Goal: Navigation & Orientation: Find specific page/section

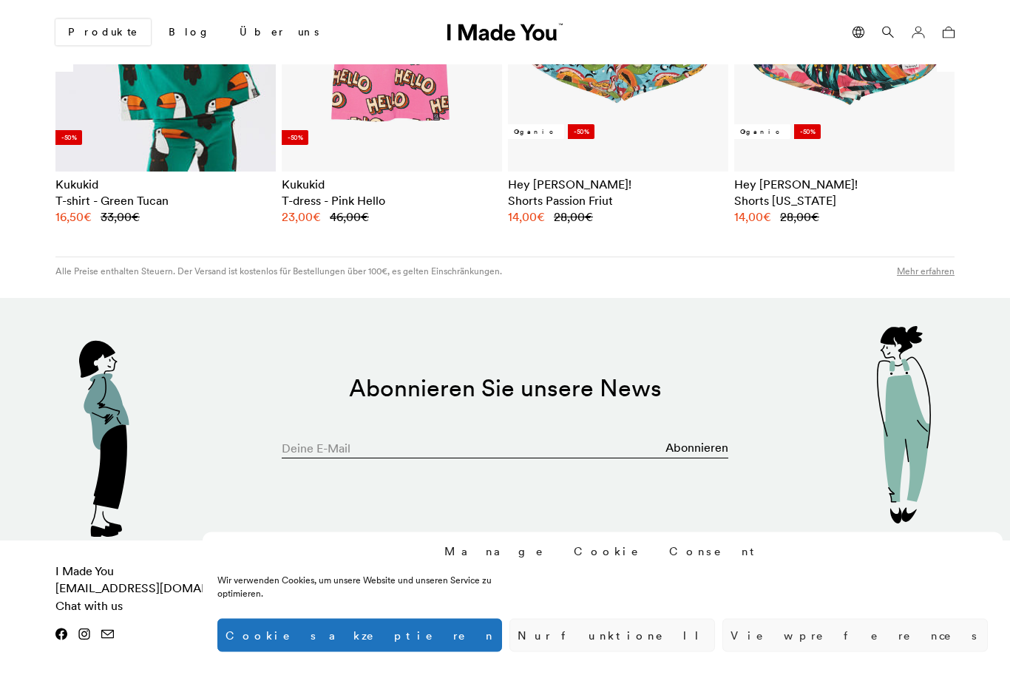
scroll to position [1444, 0]
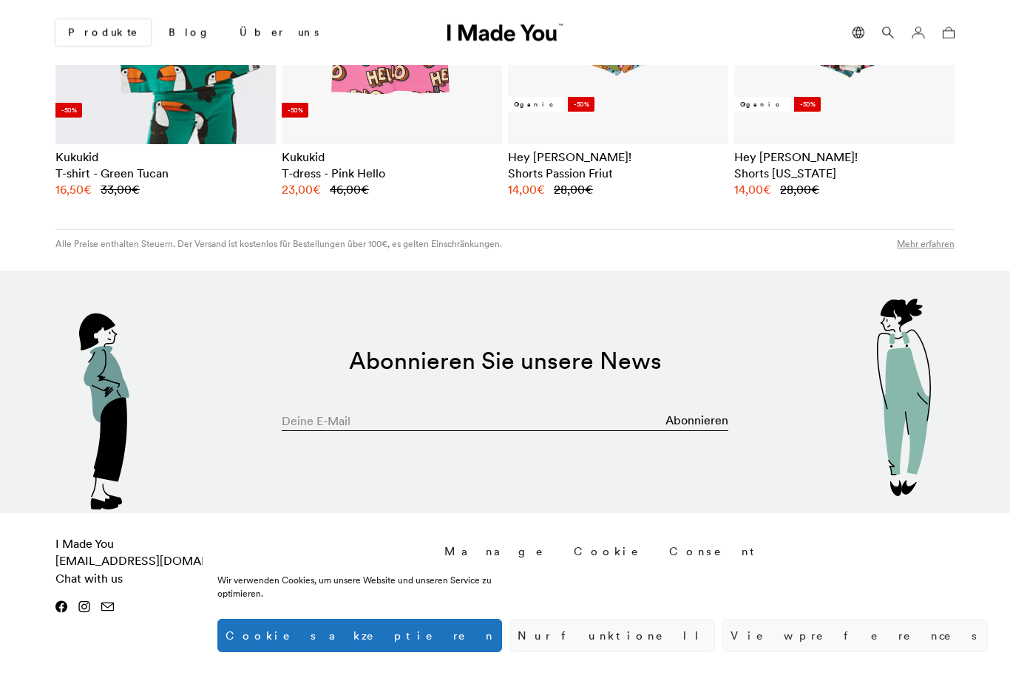
click at [715, 652] on button "Nur funktionell" at bounding box center [613, 635] width 206 height 33
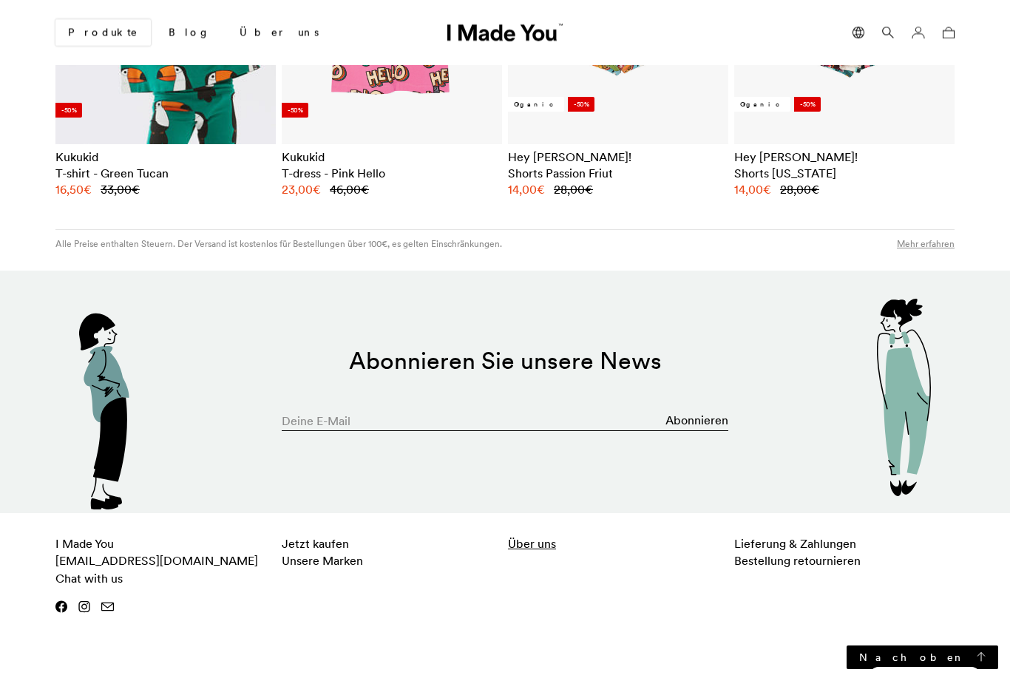
click at [532, 545] on link "Über uns" at bounding box center [532, 543] width 48 height 15
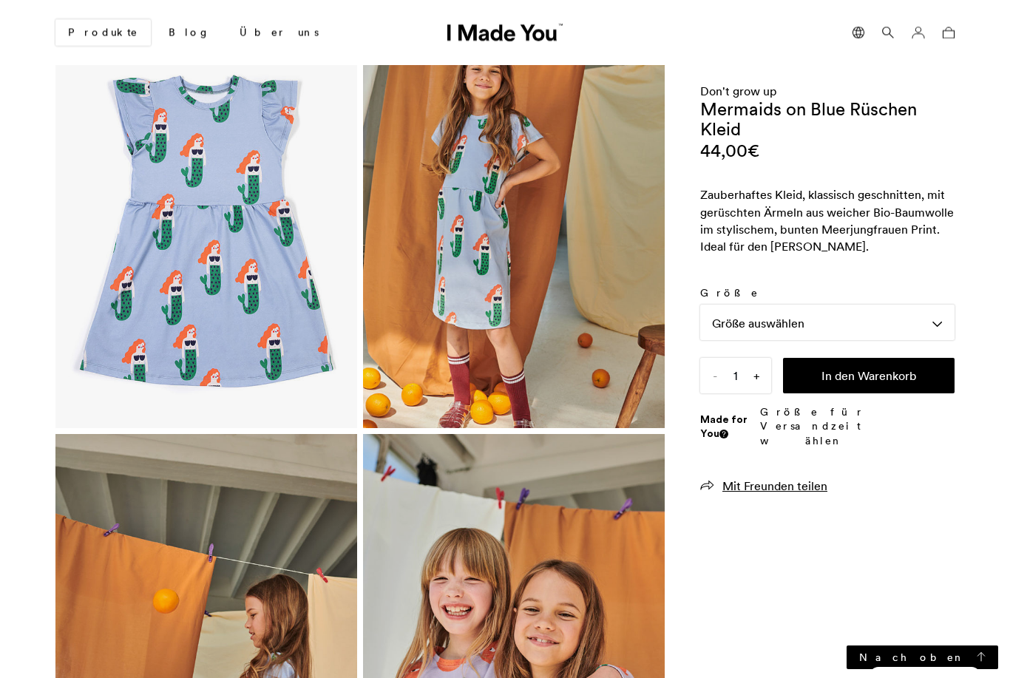
scroll to position [0, 0]
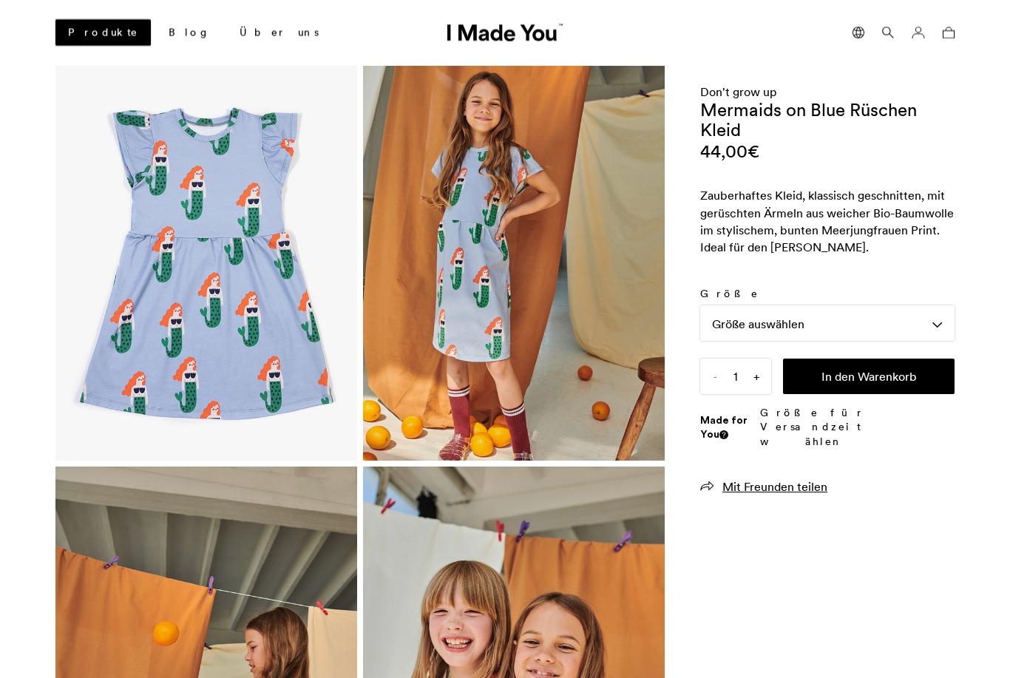
click at [73, 36] on link "Produkte" at bounding box center [102, 32] width 95 height 27
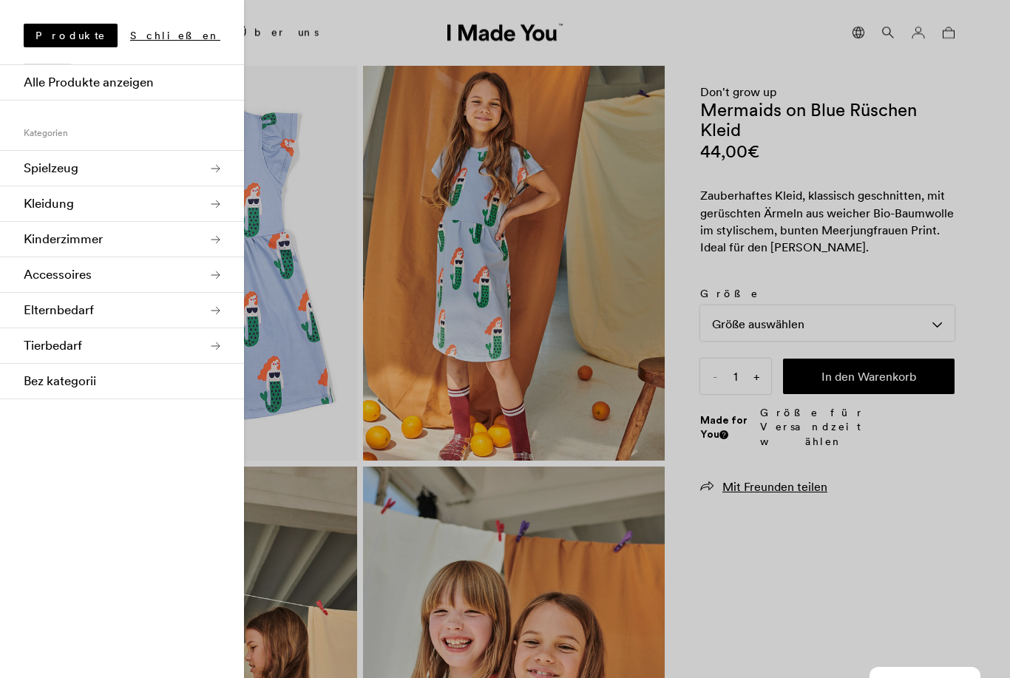
click at [40, 201] on link "Kleidung" at bounding box center [122, 203] width 244 height 35
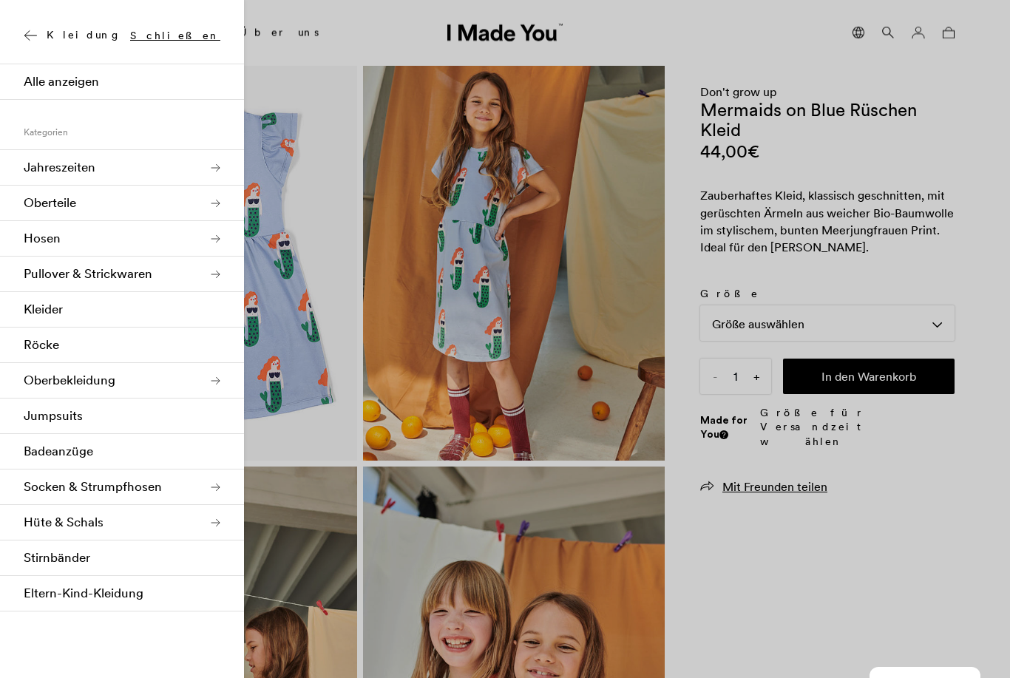
click at [35, 78] on link "Alle anzeigen" at bounding box center [122, 81] width 244 height 35
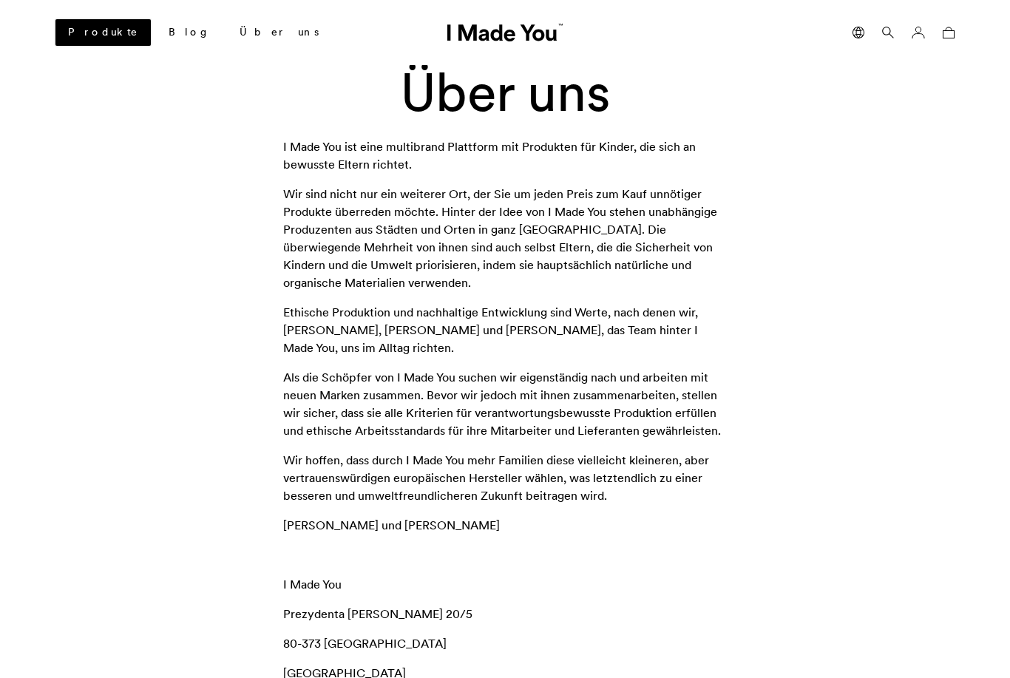
click at [76, 40] on link "Produkte" at bounding box center [102, 32] width 95 height 27
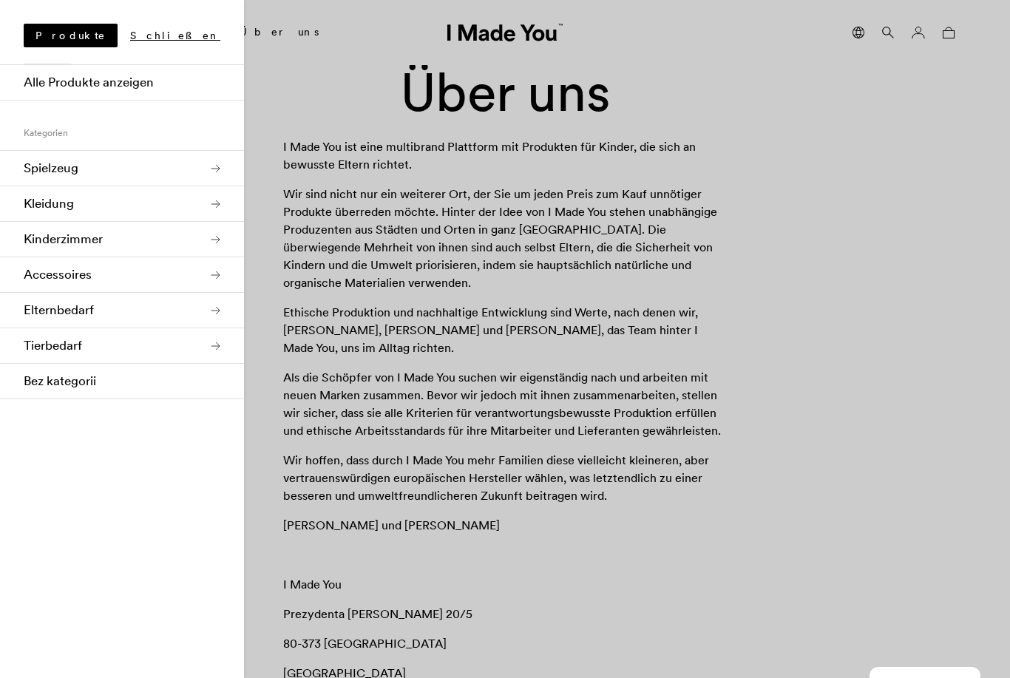
click at [35, 235] on link "Kinderzimmer" at bounding box center [122, 239] width 244 height 35
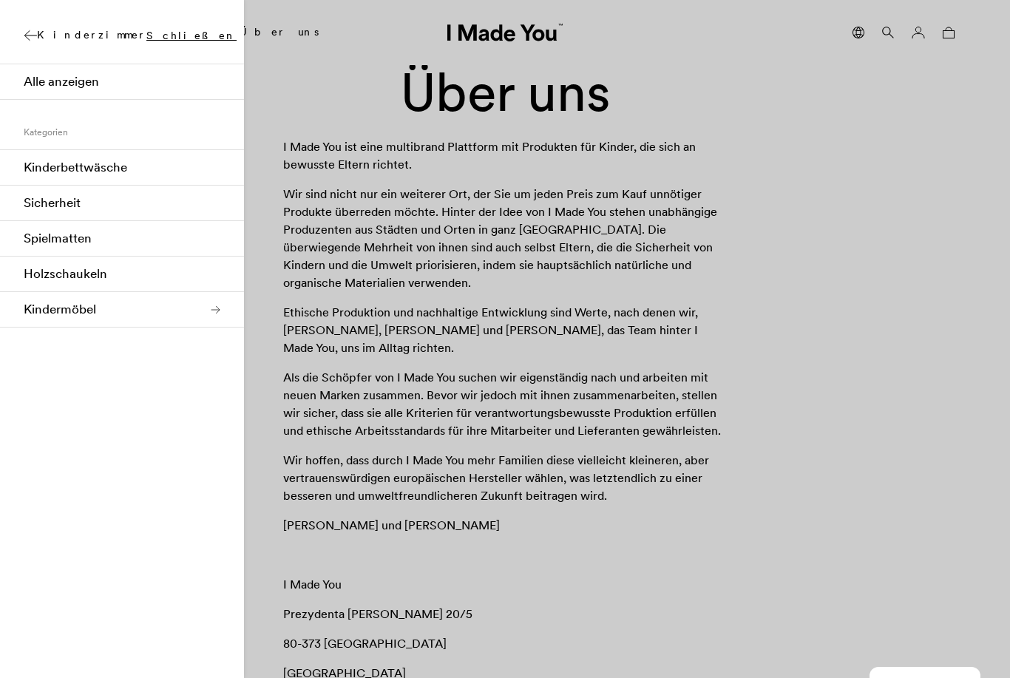
click at [31, 90] on link "Alle anzeigen" at bounding box center [122, 81] width 244 height 35
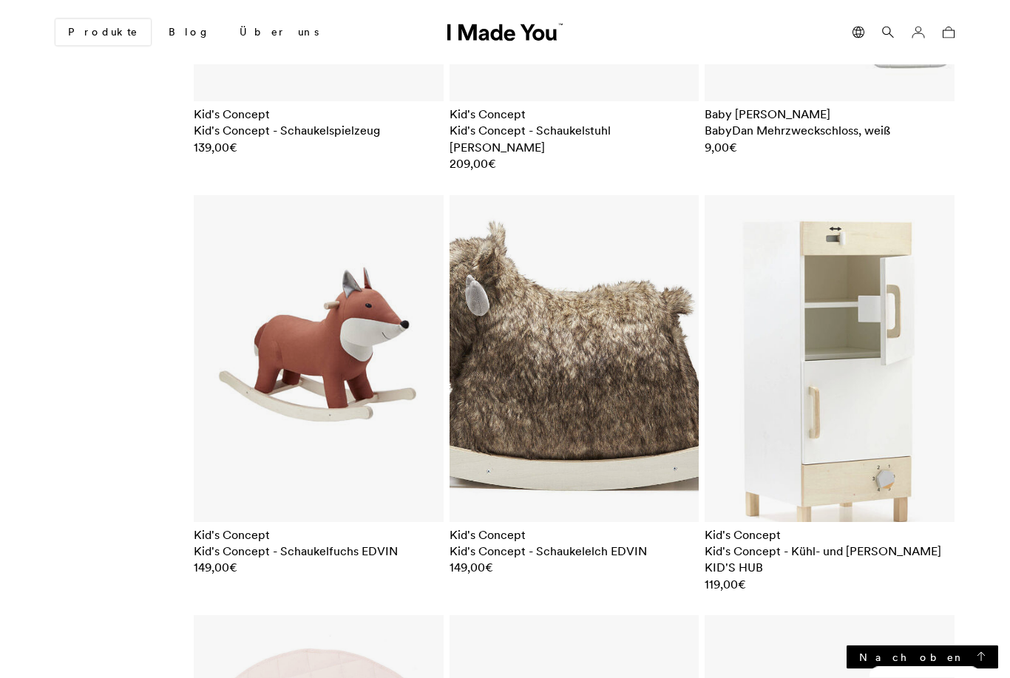
scroll to position [4109, 0]
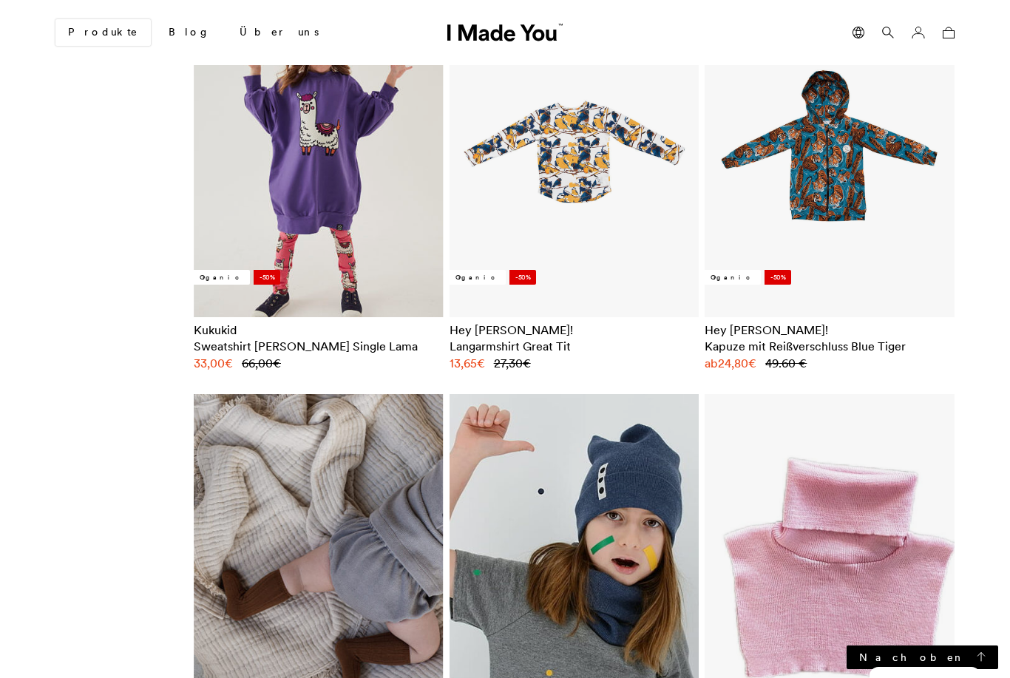
scroll to position [5472, 0]
